Goal: Transaction & Acquisition: Purchase product/service

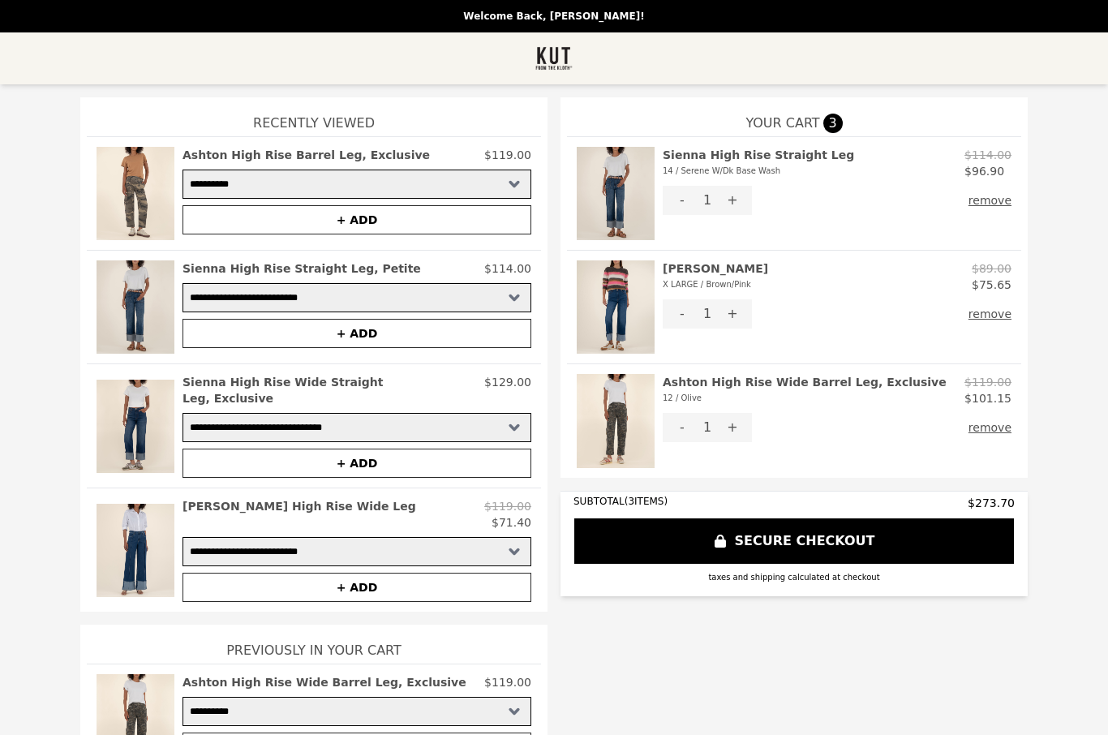
click at [766, 158] on h2 "Sienna High Rise Straight Leg 14 / Serene W/Dk Base Wash" at bounding box center [758, 163] width 191 height 32
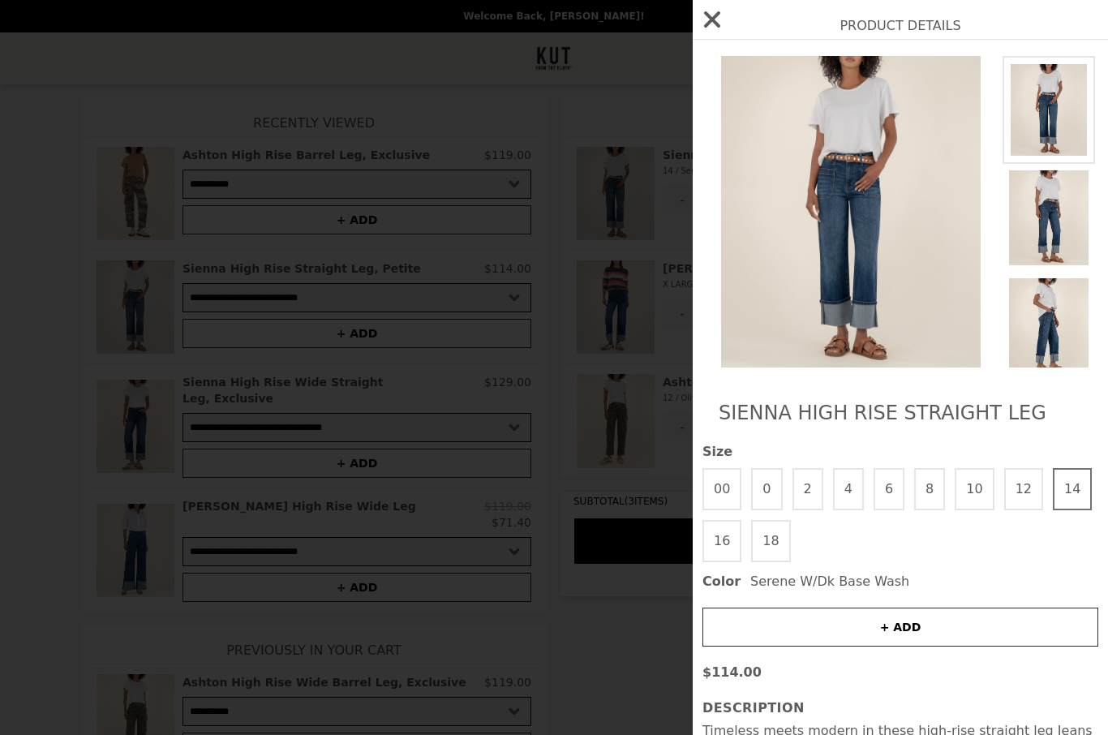
click at [1020, 480] on button "12" at bounding box center [1024, 489] width 39 height 42
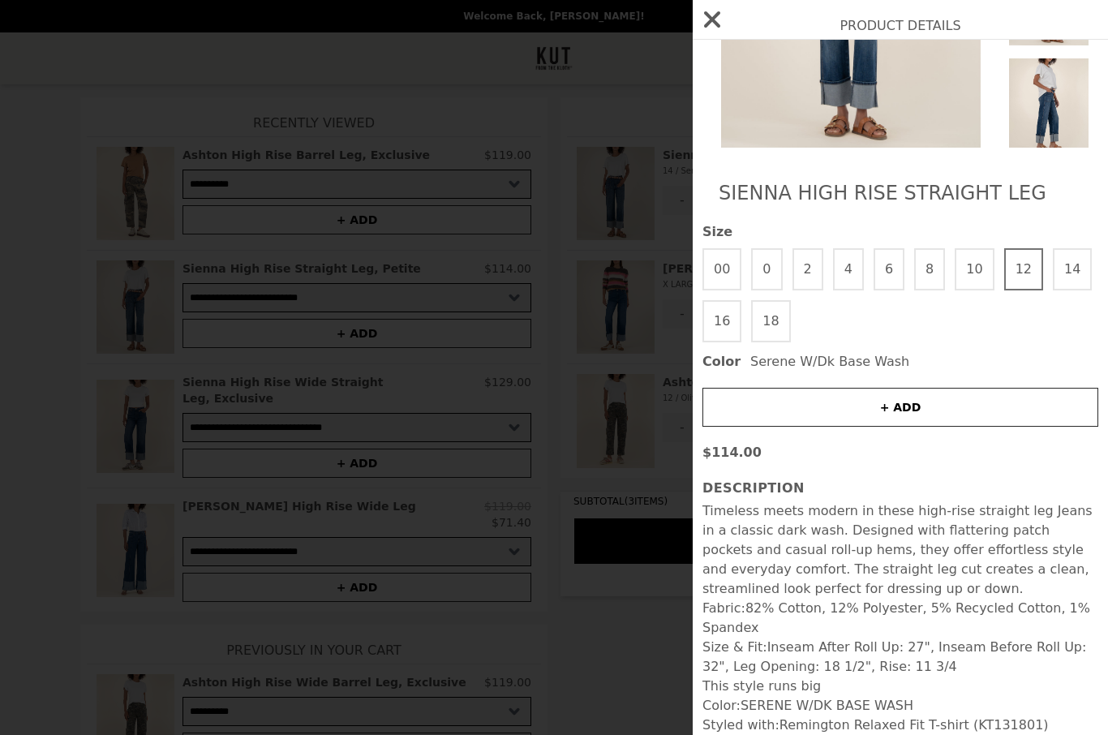
scroll to position [220, 0]
click at [721, 15] on icon "button" at bounding box center [712, 19] width 26 height 26
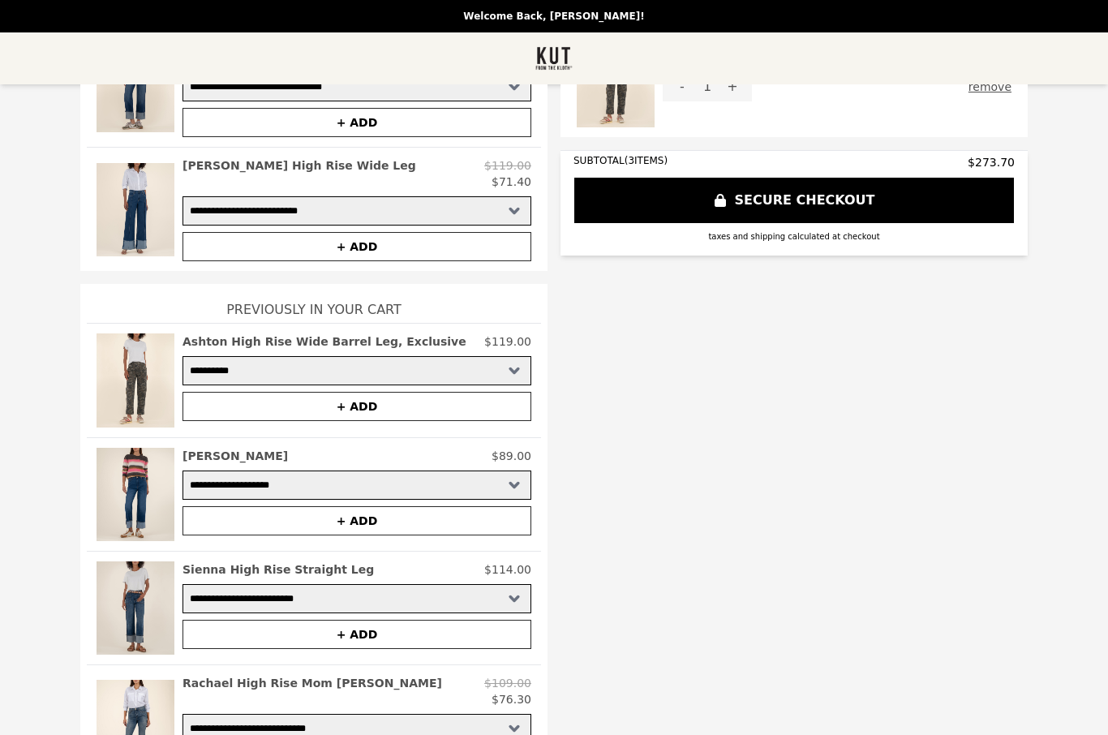
scroll to position [56, 0]
